Goal: Task Accomplishment & Management: Use online tool/utility

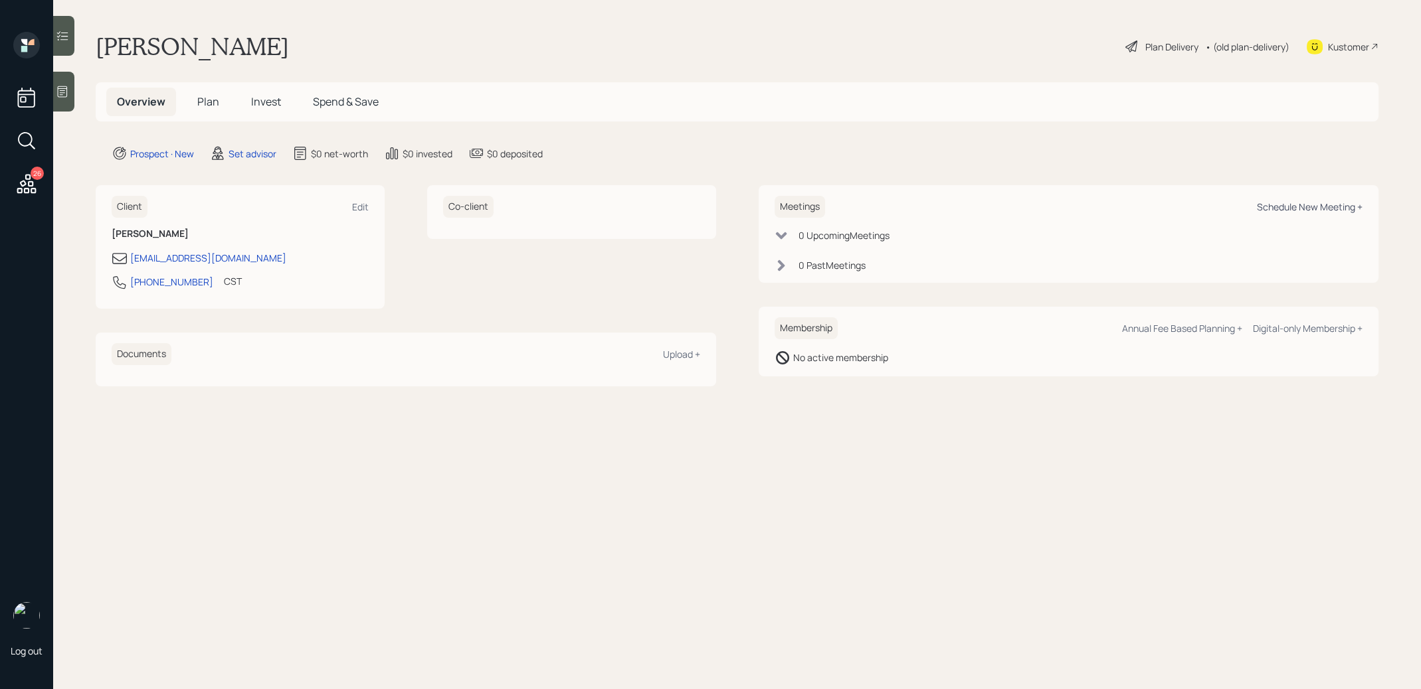
click at [1309, 208] on div "Schedule New Meeting +" at bounding box center [1310, 207] width 106 height 13
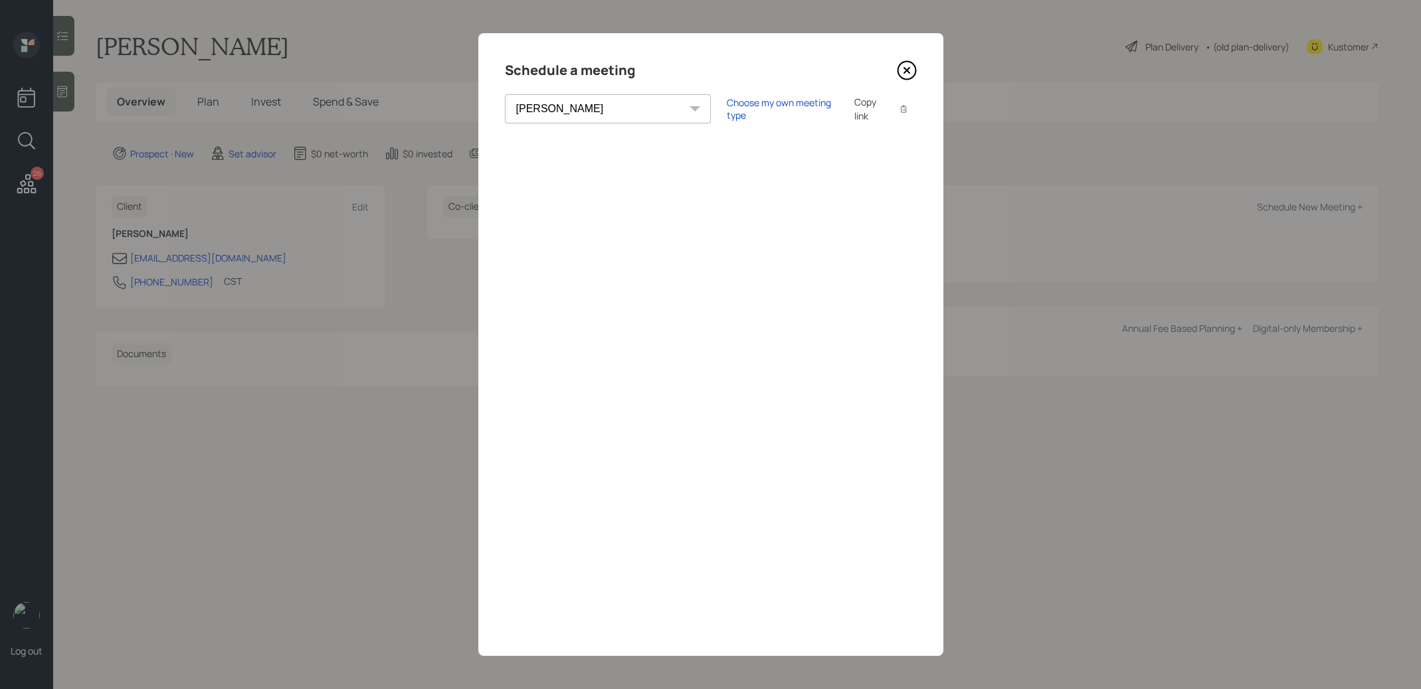
click at [598, 107] on div "[PERSON_NAME] [PERSON_NAME] [PERSON_NAME] [PERSON_NAME] [PERSON_NAME] [PERSON_N…" at bounding box center [608, 108] width 206 height 29
click at [587, 108] on select "[PERSON_NAME] [PERSON_NAME] [PERSON_NAME] [PERSON_NAME] [PERSON_NAME] [PERSON_N…" at bounding box center [608, 108] width 206 height 29
select select "8b79112e-3cfb-44f9-89e7-15267fe946c1"
click at [889, 70] on div "Schedule a meeting" at bounding box center [711, 70] width 412 height 21
click at [909, 70] on icon at bounding box center [907, 70] width 20 height 20
